Goal: Information Seeking & Learning: Learn about a topic

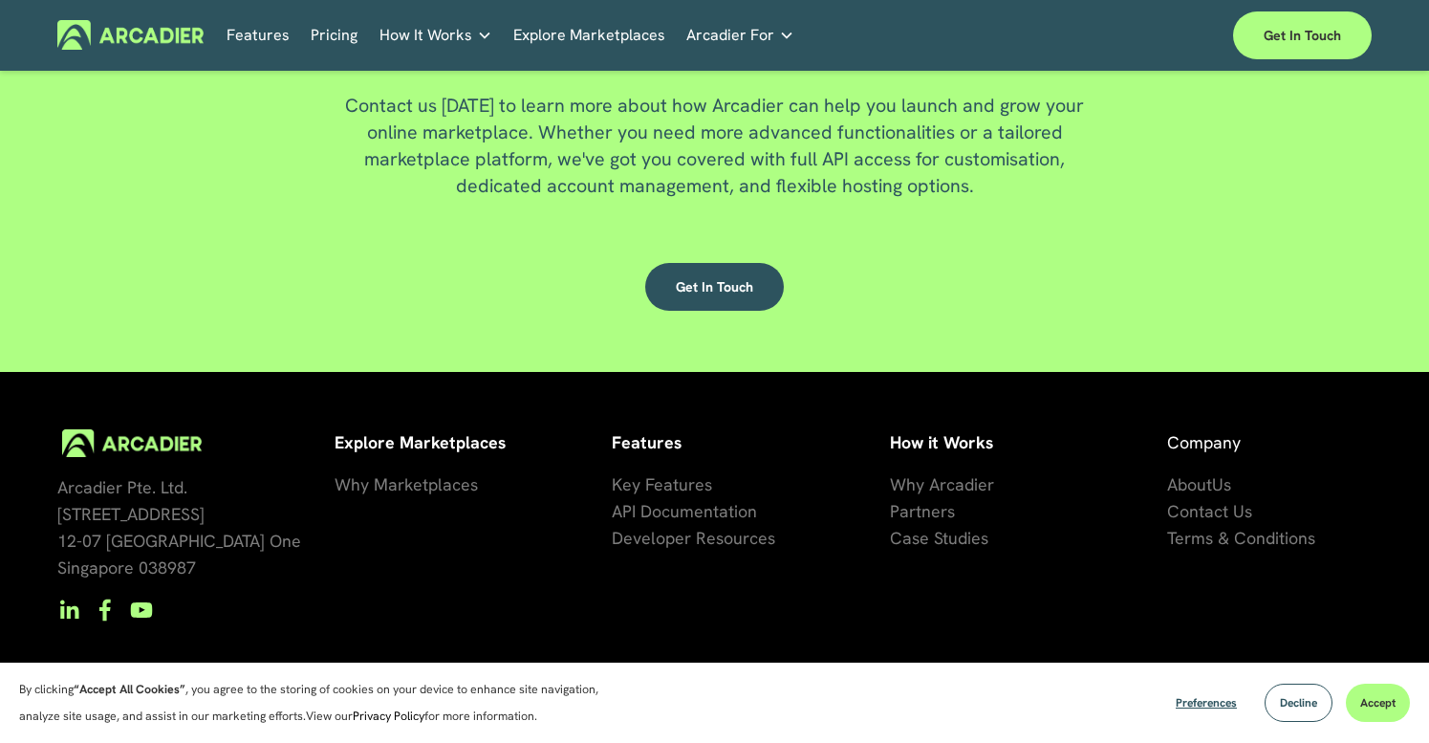
scroll to position [4994, 0]
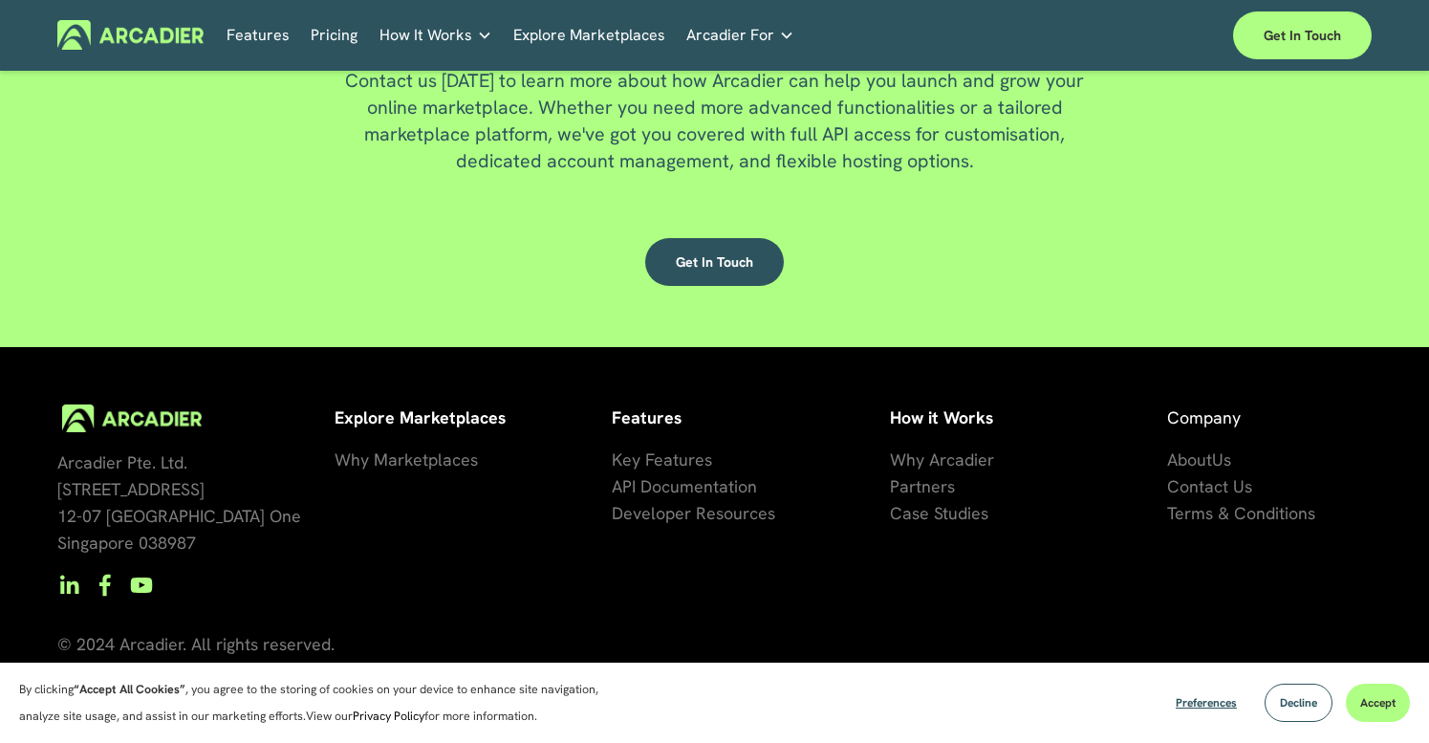
click at [449, 464] on span "Why Marketplaces" at bounding box center [406, 459] width 143 height 22
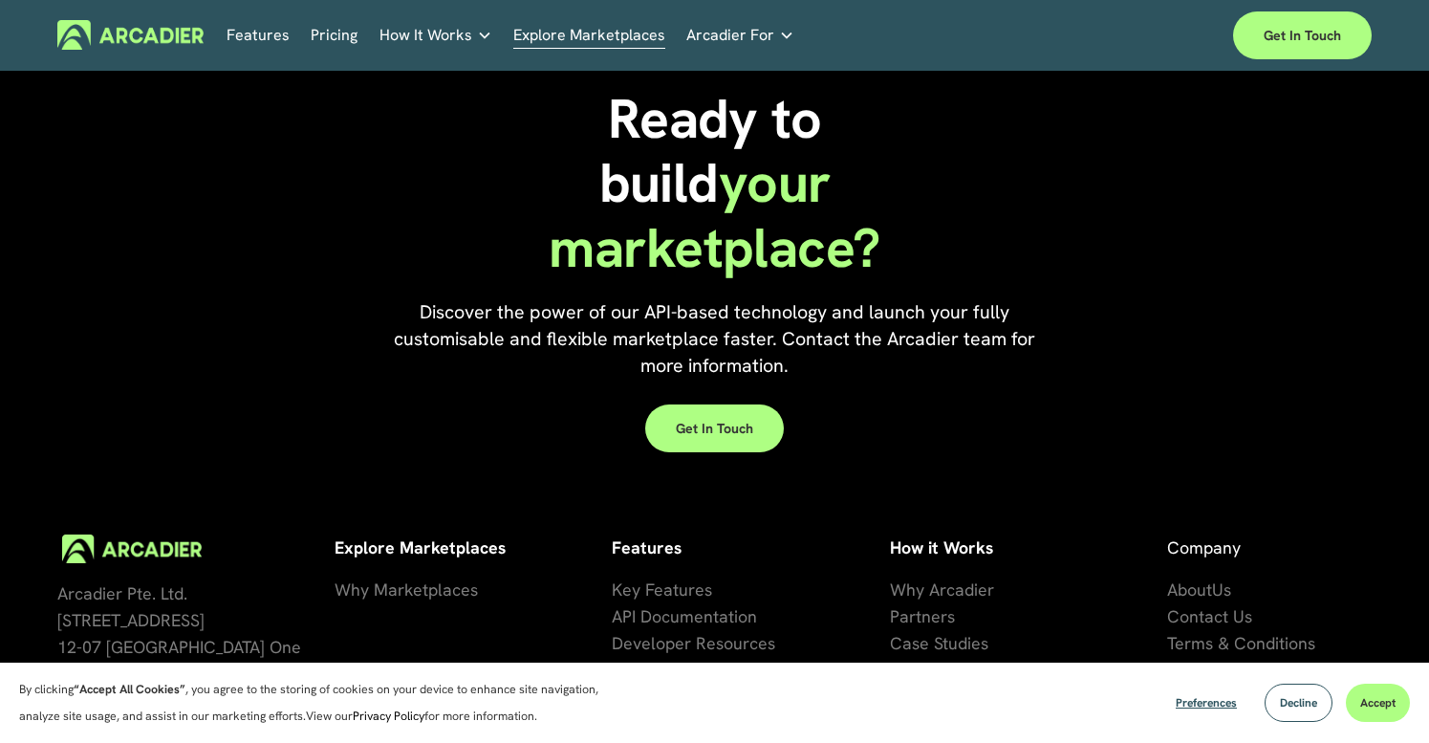
scroll to position [4314, 0]
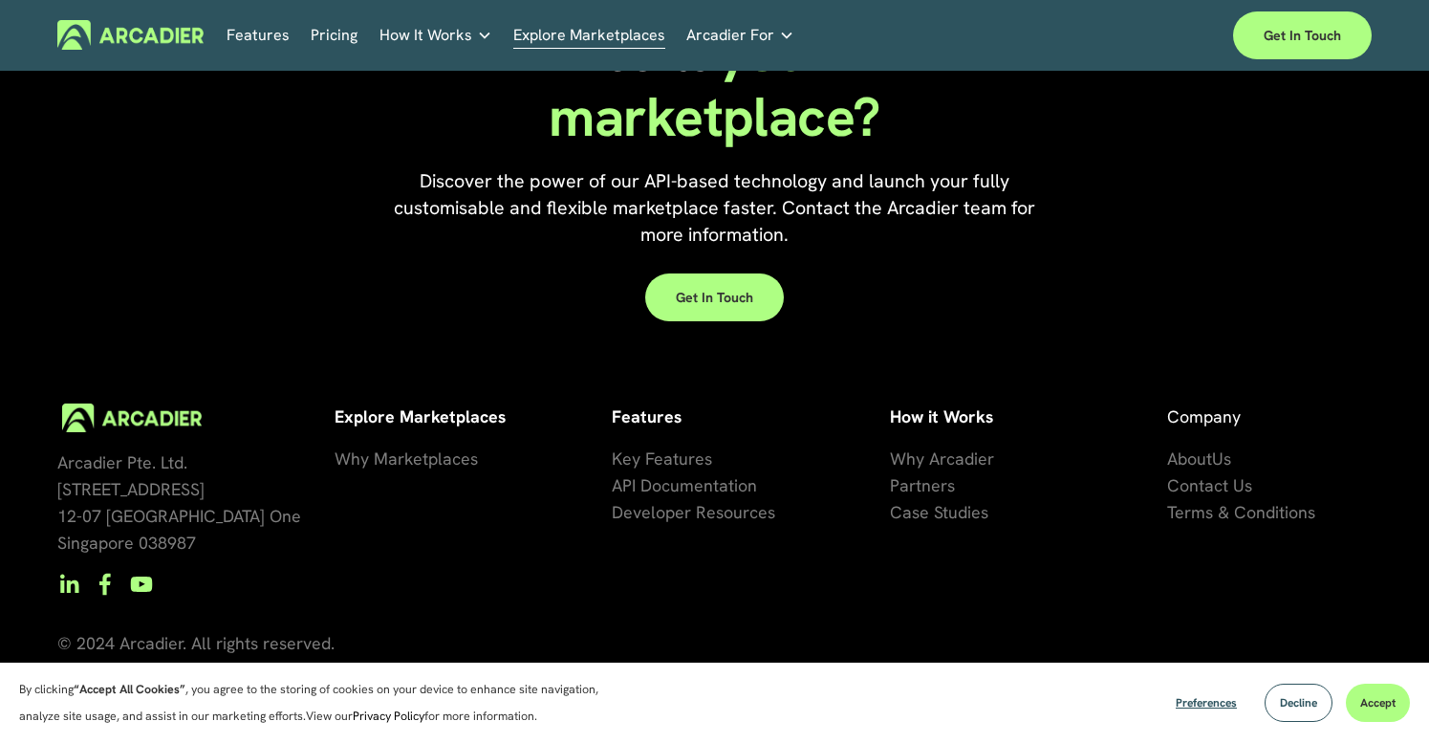
click at [314, 33] on link "Pricing" at bounding box center [334, 35] width 47 height 30
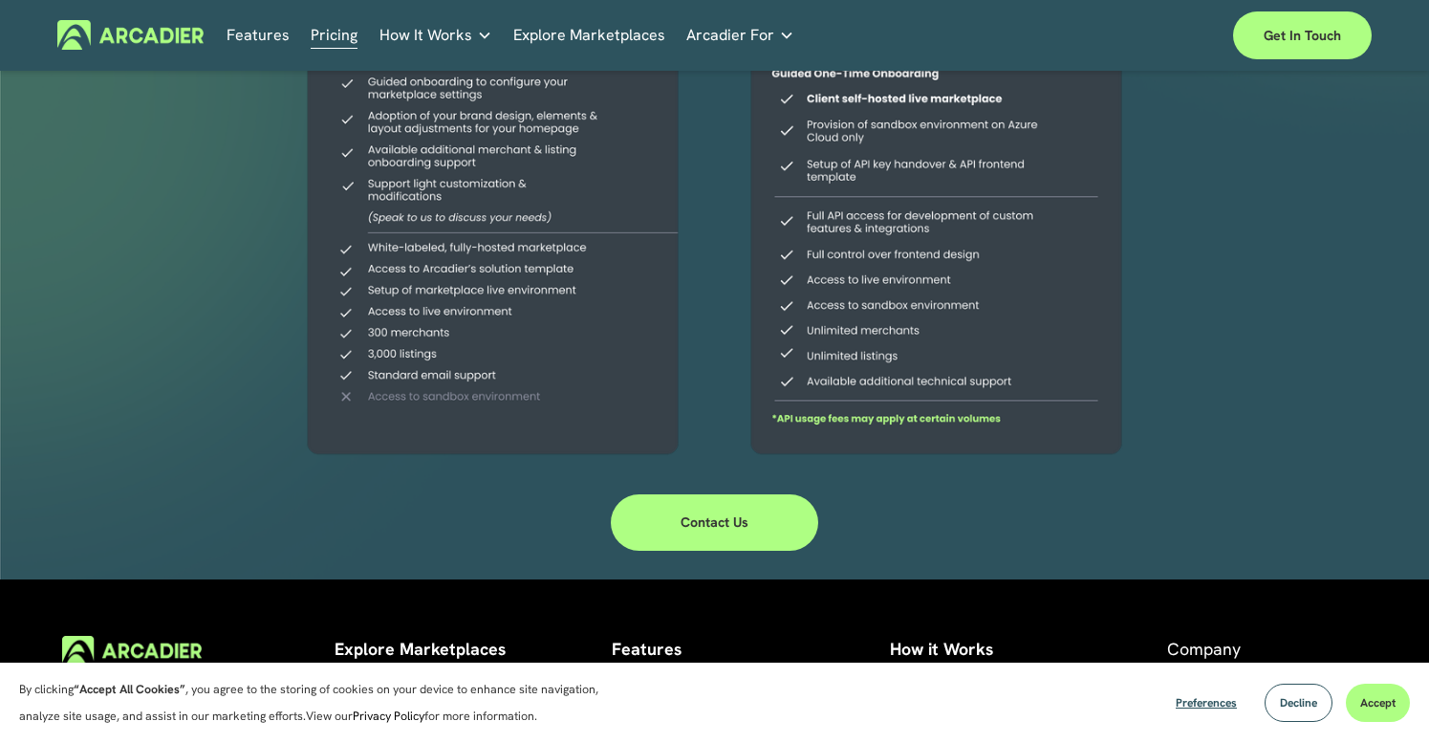
scroll to position [685, 0]
